Goal: Task Accomplishment & Management: Manage account settings

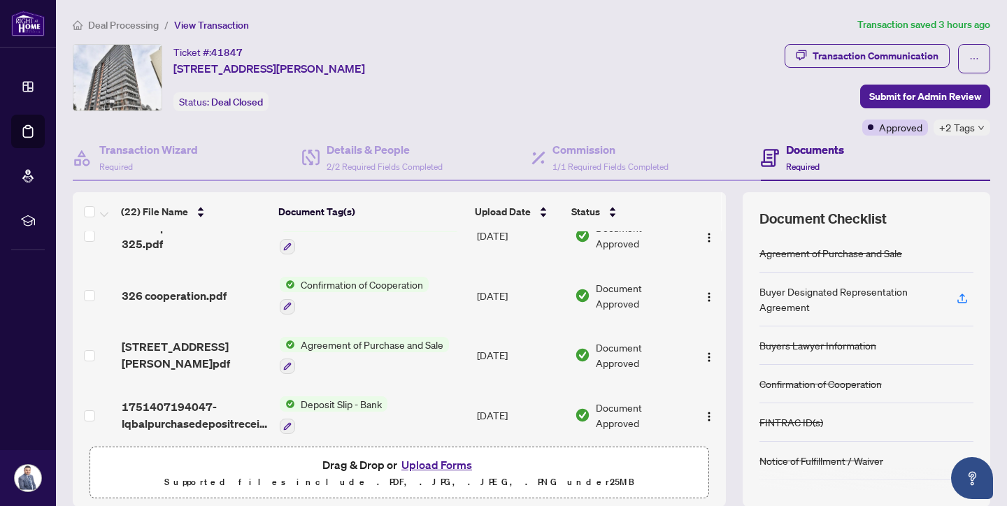
click at [124, 23] on span "Deal Processing" at bounding box center [123, 25] width 71 height 13
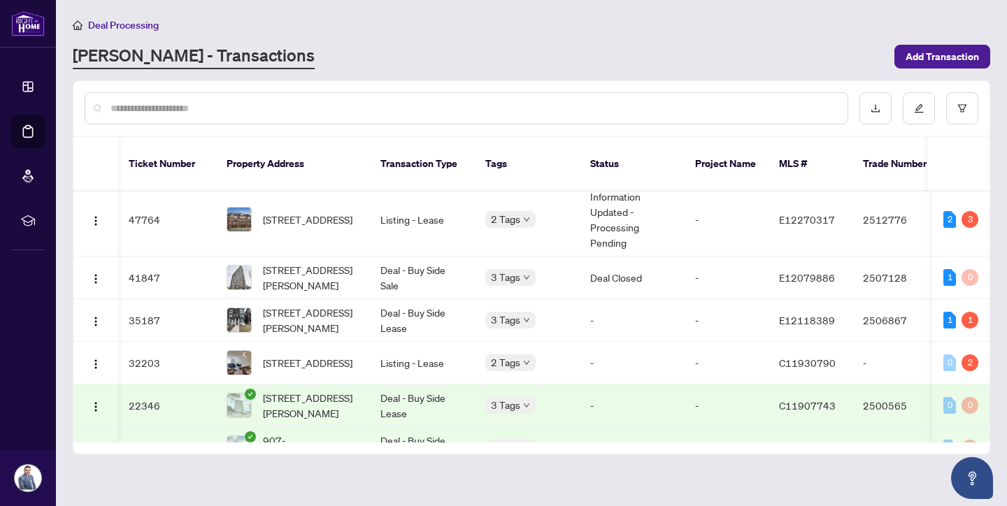
scroll to position [80, 1]
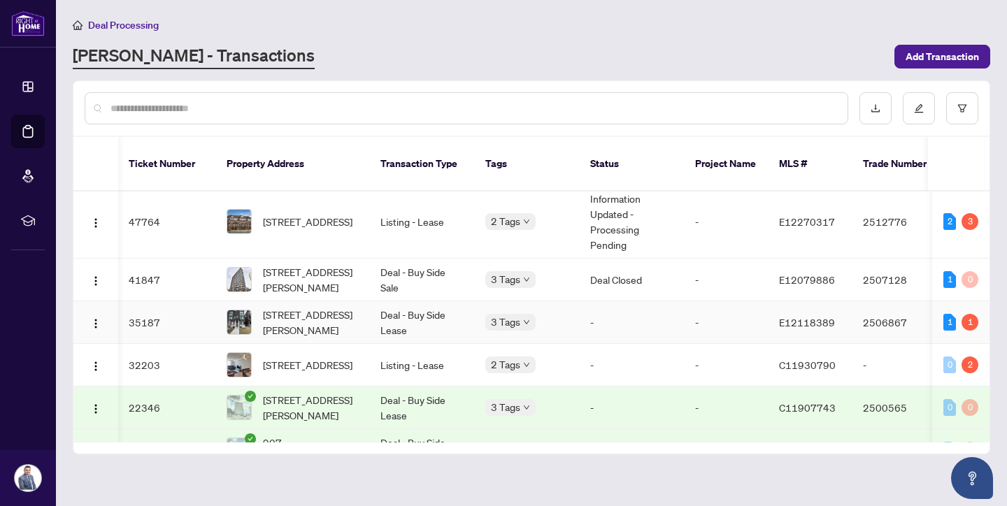
click at [361, 307] on td "[STREET_ADDRESS][PERSON_NAME]" at bounding box center [292, 322] width 154 height 43
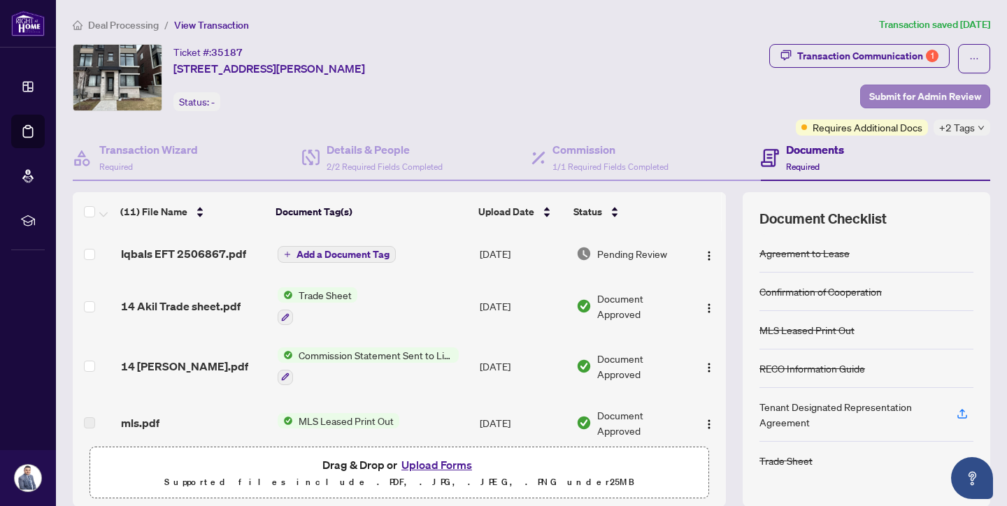
click at [930, 99] on span "Submit for Admin Review" at bounding box center [925, 96] width 112 height 22
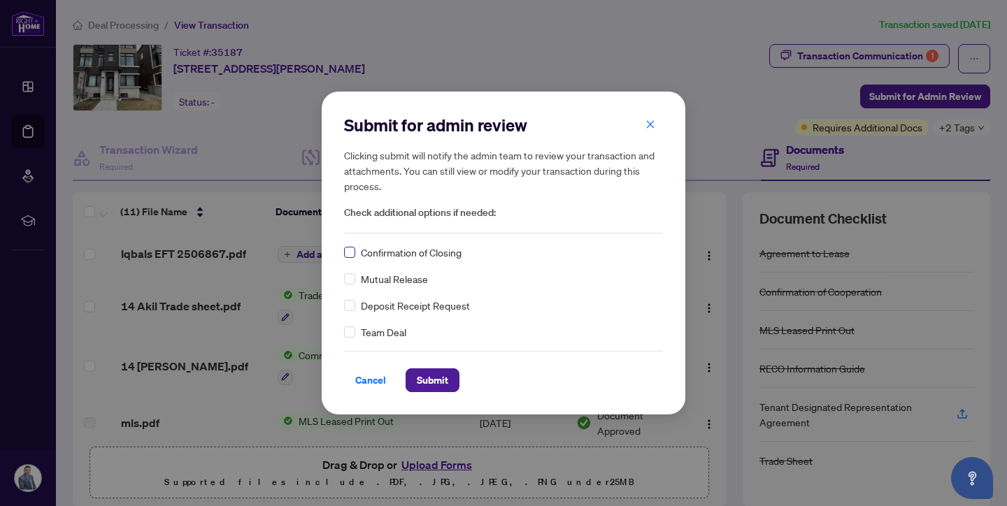
click at [353, 253] on span at bounding box center [349, 252] width 11 height 11
click at [434, 384] on span "Submit" at bounding box center [432, 380] width 31 height 22
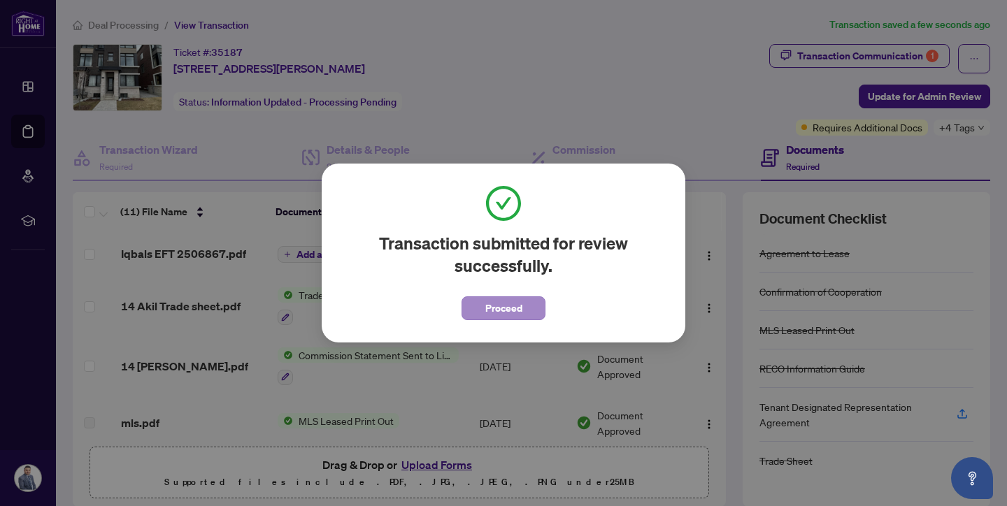
click at [511, 313] on span "Proceed" at bounding box center [503, 308] width 37 height 22
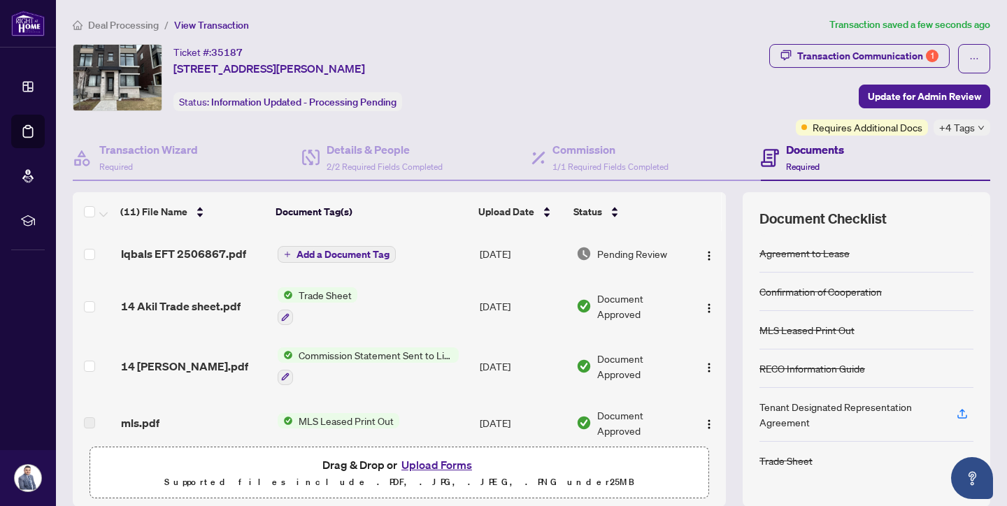
click at [136, 24] on span "Deal Processing" at bounding box center [123, 25] width 71 height 13
